Goal: Entertainment & Leisure: Consume media (video, audio)

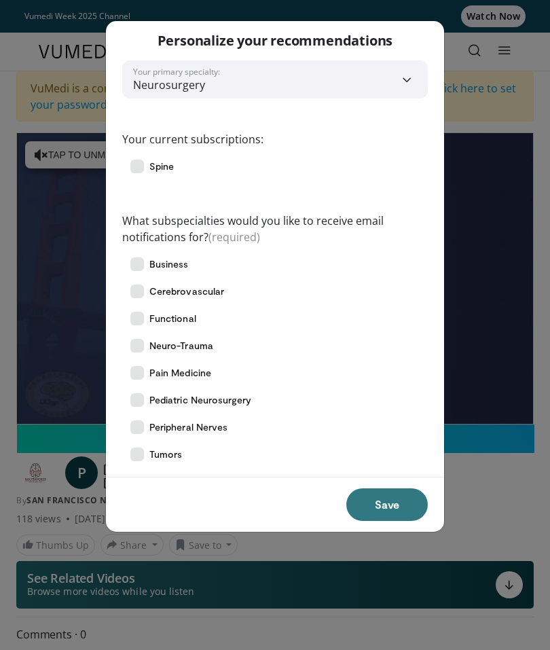
click at [393, 491] on button "Save" at bounding box center [387, 504] width 82 height 33
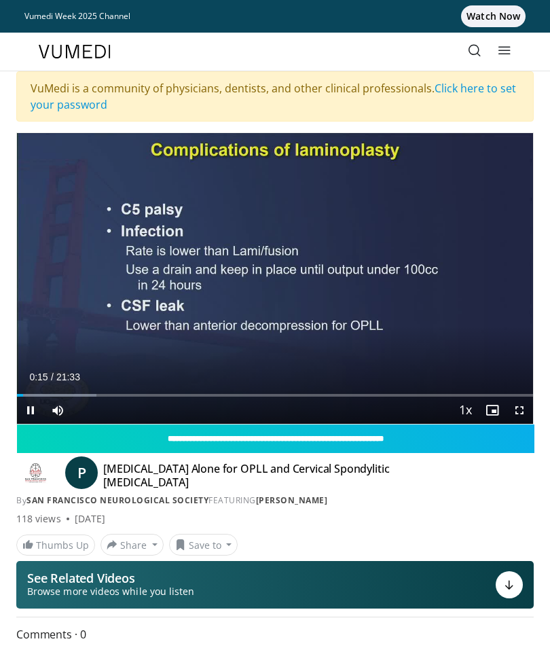
click at [269, 276] on icon "Video Player" at bounding box center [275, 278] width 27 height 27
click at [272, 275] on icon "Video Player" at bounding box center [275, 278] width 27 height 27
click at [277, 272] on icon "Video Player" at bounding box center [275, 278] width 27 height 27
click at [275, 269] on icon "Video Player" at bounding box center [275, 278] width 27 height 27
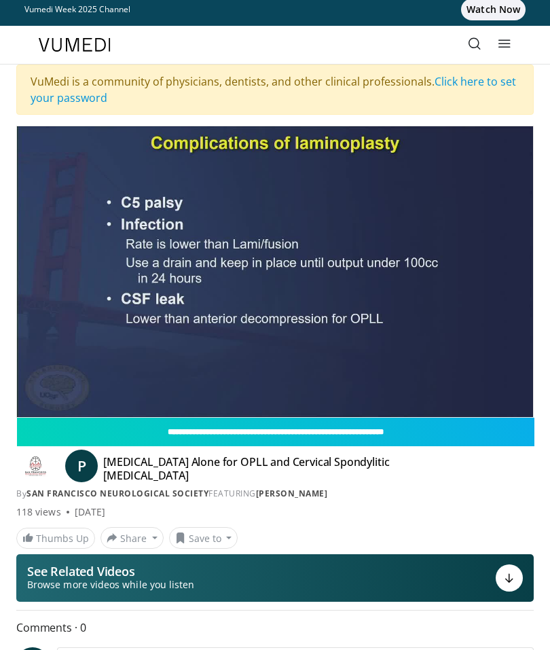
scroll to position [6, 0]
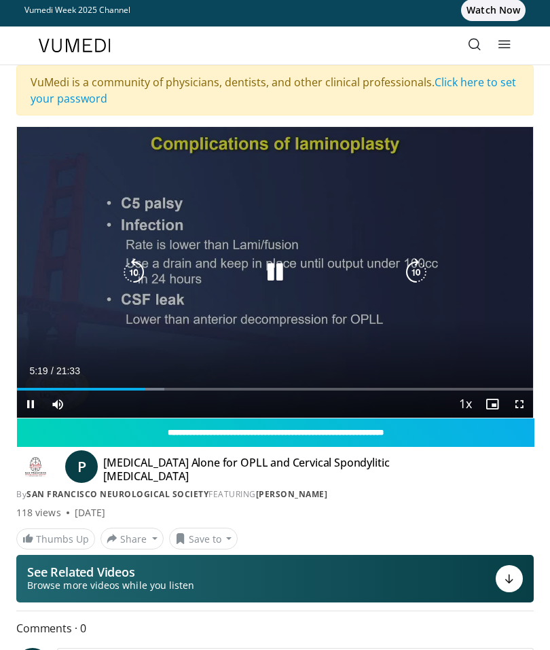
click at [279, 273] on icon "Video Player" at bounding box center [275, 272] width 27 height 27
